Goal: Task Accomplishment & Management: Manage account settings

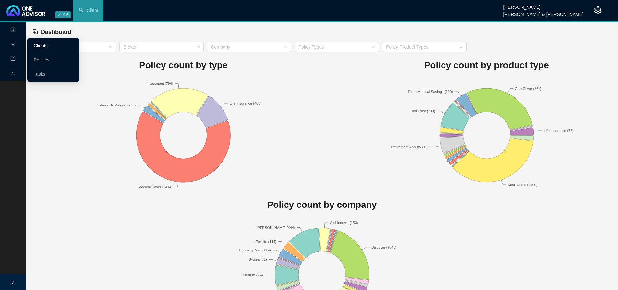
click at [44, 43] on link "Clients" at bounding box center [41, 45] width 14 height 5
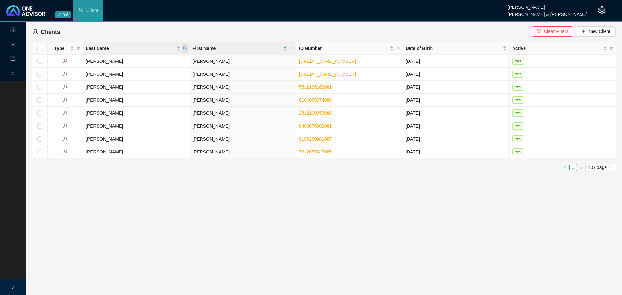
click at [186, 46] on span "Last Name" at bounding box center [185, 48] width 6 height 10
type input "[PERSON_NAME]"
click at [142, 74] on span "Search" at bounding box center [143, 73] width 14 height 7
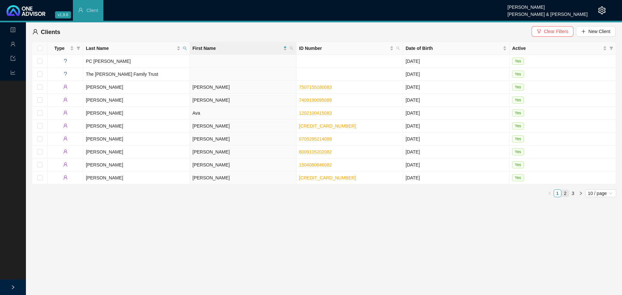
click at [565, 190] on link "2" at bounding box center [565, 193] width 7 height 7
click at [196, 113] on td "[PERSON_NAME]" at bounding box center [243, 113] width 107 height 13
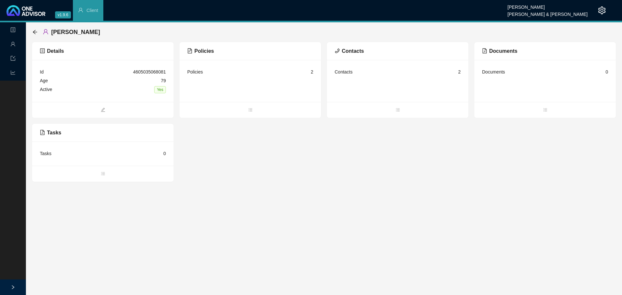
click at [353, 73] on div "Contacts 2" at bounding box center [398, 72] width 126 height 9
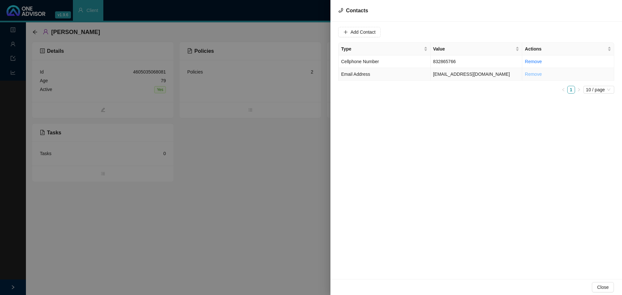
click at [534, 73] on link "Remove" at bounding box center [533, 74] width 17 height 5
click at [538, 102] on div "Add Contact Type Value Actions Cellphone Number 832865766 Remove Email Address …" at bounding box center [477, 151] width 292 height 258
click at [356, 76] on span "Email Address" at bounding box center [355, 74] width 29 height 5
click at [385, 31] on input "[EMAIL_ADDRESS][DOMAIN_NAME]" at bounding box center [386, 32] width 65 height 10
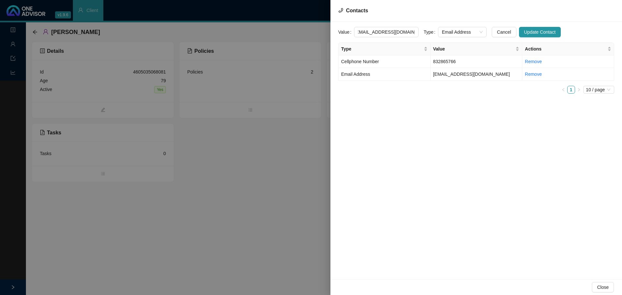
scroll to position [0, 0]
drag, startPoint x: 411, startPoint y: 32, endPoint x: 277, endPoint y: 31, distance: 133.2
click at [280, 30] on div "Contacts Value [EMAIL_ADDRESS][DOMAIN_NAME] Type Email Address Cancel Update Co…" at bounding box center [311, 147] width 622 height 295
type input "[EMAIL_ADDRESS][DOMAIN_NAME]"
drag, startPoint x: 415, startPoint y: 127, endPoint x: 434, endPoint y: 109, distance: 26.4
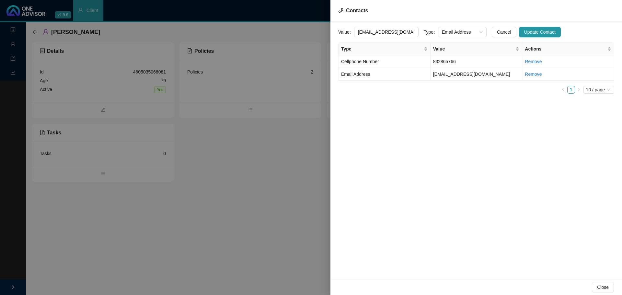
click at [415, 125] on div "Value [EMAIL_ADDRESS][DOMAIN_NAME] Type Email Address Cancel Update Contact Typ…" at bounding box center [477, 151] width 292 height 258
click at [532, 32] on span "Update Contact" at bounding box center [540, 32] width 31 height 7
click at [237, 170] on div at bounding box center [311, 147] width 622 height 295
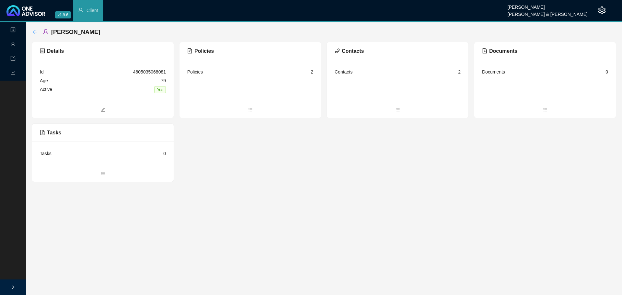
click at [35, 32] on icon "arrow-left" at bounding box center [34, 31] width 5 height 5
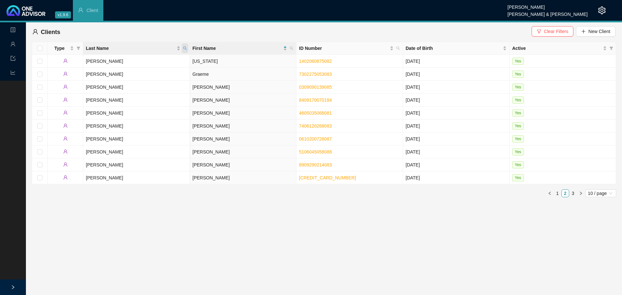
click at [186, 48] on icon "search" at bounding box center [185, 48] width 4 height 4
click at [198, 235] on main "Landing Management Data Reports Clients Clear Filters New Client Type Last Name…" at bounding box center [311, 158] width 622 height 273
click at [581, 192] on icon "right" at bounding box center [581, 194] width 4 height 4
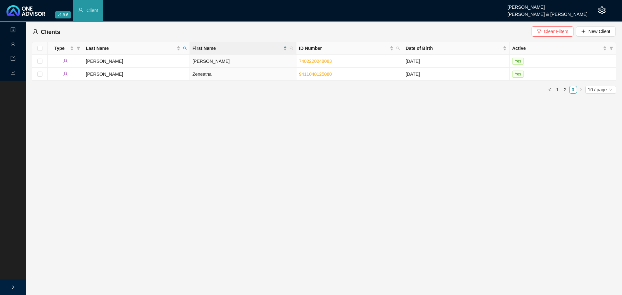
drag, startPoint x: 558, startPoint y: 88, endPoint x: 451, endPoint y: 150, distance: 123.4
click at [558, 88] on link "1" at bounding box center [557, 89] width 7 height 7
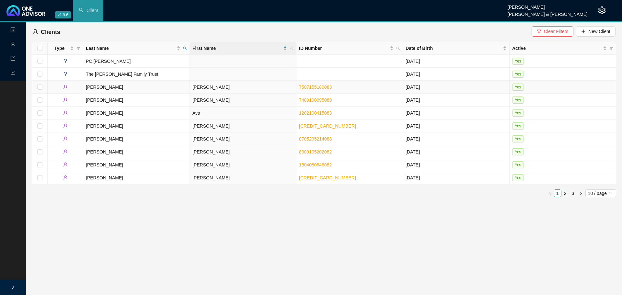
click at [202, 88] on td "[PERSON_NAME]" at bounding box center [243, 87] width 107 height 13
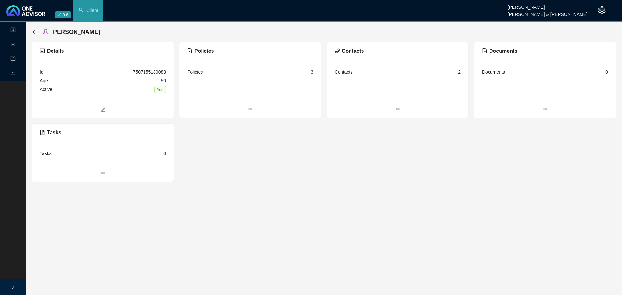
click at [357, 76] on div "Contacts 2" at bounding box center [398, 72] width 126 height 9
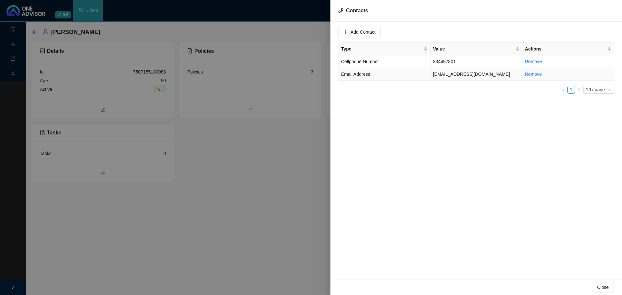
drag, startPoint x: 459, startPoint y: 76, endPoint x: 529, endPoint y: 68, distance: 70.5
click at [459, 76] on td "[EMAIL_ADDRESS][DOMAIN_NAME]" at bounding box center [477, 74] width 92 height 13
drag, startPoint x: 407, startPoint y: 33, endPoint x: 275, endPoint y: 28, distance: 132.3
click at [279, 28] on div "Contacts Value [EMAIL_ADDRESS][DOMAIN_NAME] Type Email Address Cancel Update Co…" at bounding box center [311, 147] width 622 height 295
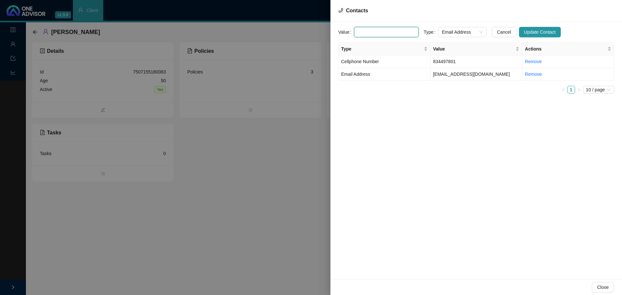
paste input "[EMAIL_ADDRESS][DOMAIN_NAME]"
type input "[EMAIL_ADDRESS][DOMAIN_NAME]"
click at [533, 29] on span "Update Contact" at bounding box center [540, 32] width 31 height 7
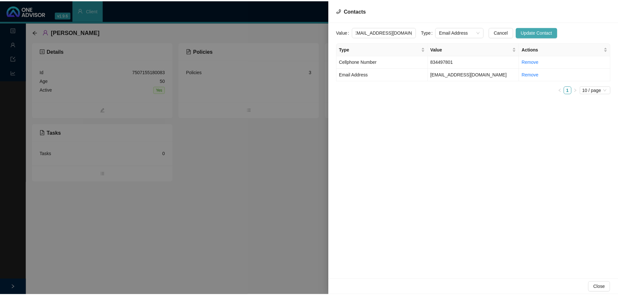
scroll to position [0, 0]
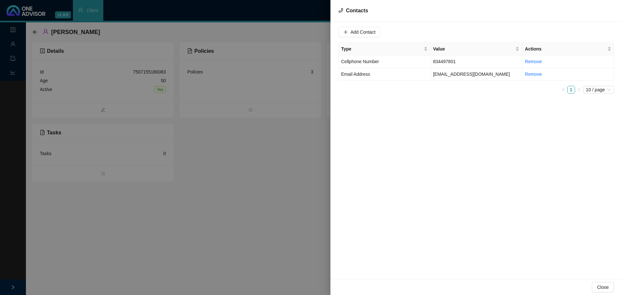
click at [148, 196] on div at bounding box center [311, 147] width 622 height 295
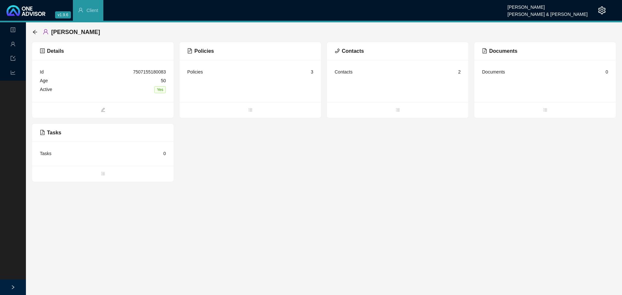
drag, startPoint x: 32, startPoint y: 32, endPoint x: 37, endPoint y: 30, distance: 4.9
click at [32, 32] on div "[PERSON_NAME]" at bounding box center [324, 31] width 585 height 19
click at [33, 32] on icon "arrow-left" at bounding box center [34, 31] width 5 height 5
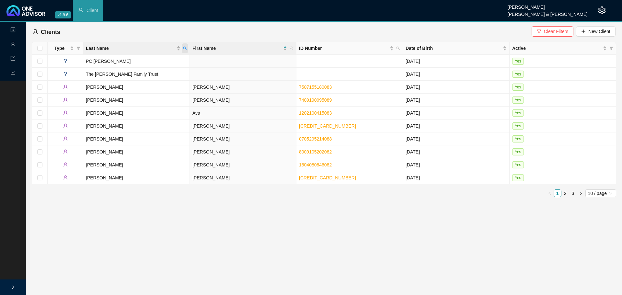
click at [186, 45] on span "Last Name" at bounding box center [185, 48] width 6 height 10
type input "CELE"
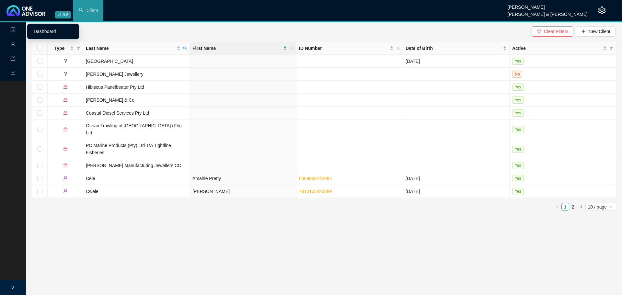
click at [56, 29] on link "Dashboard" at bounding box center [45, 31] width 22 height 5
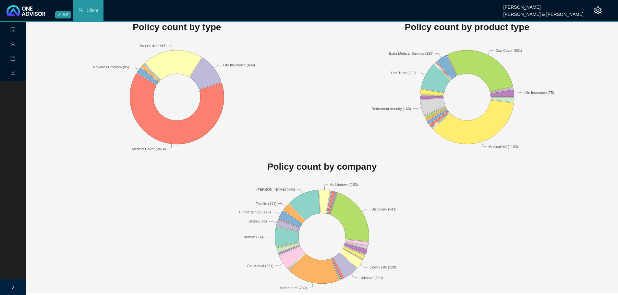
scroll to position [39, 0]
drag, startPoint x: 361, startPoint y: 279, endPoint x: 359, endPoint y: 276, distance: 3.4
click at [362, 278] on text "Linksave (210)" at bounding box center [370, 278] width 23 height 4
click at [345, 268] on icon at bounding box center [345, 265] width 23 height 25
click at [376, 277] on text "Linksave (210)" at bounding box center [370, 278] width 23 height 4
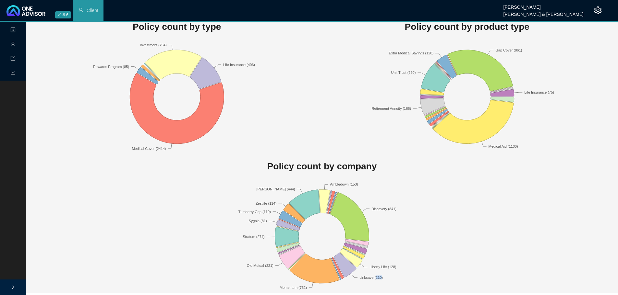
click at [376, 277] on text "Linksave (210)" at bounding box center [370, 278] width 23 height 4
click at [347, 268] on icon at bounding box center [345, 265] width 23 height 25
click at [340, 270] on icon at bounding box center [345, 265] width 23 height 25
click at [345, 265] on icon at bounding box center [345, 265] width 23 height 25
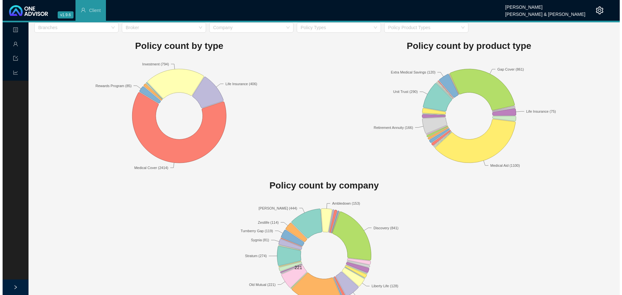
scroll to position [0, 0]
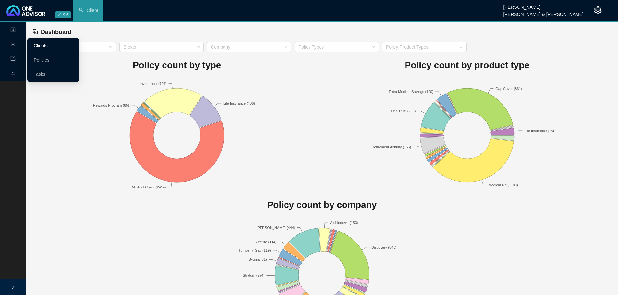
drag, startPoint x: 41, startPoint y: 45, endPoint x: 49, endPoint y: 46, distance: 8.1
click at [41, 46] on link "Clients" at bounding box center [41, 45] width 14 height 5
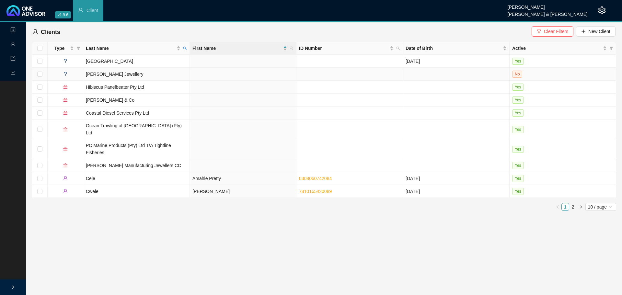
click at [52, 73] on td at bounding box center [66, 74] width 36 height 13
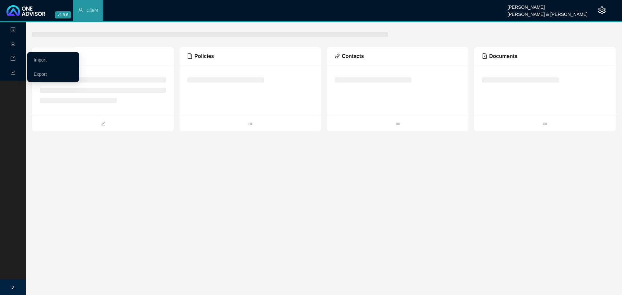
click at [13, 58] on icon "import" at bounding box center [12, 58] width 5 height 5
click at [41, 72] on link "Export" at bounding box center [40, 74] width 13 height 5
